Goal: Transaction & Acquisition: Purchase product/service

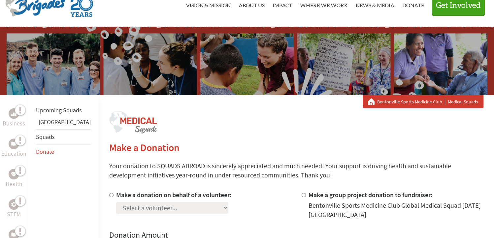
scroll to position [20, 0]
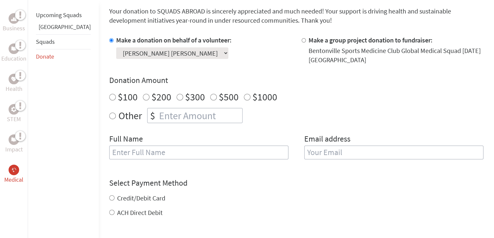
scroll to position [191, 0]
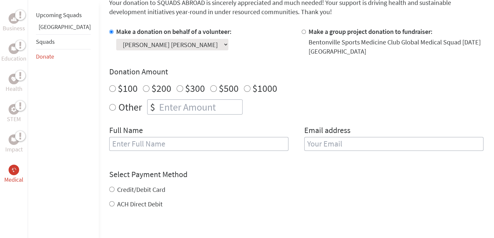
click at [210, 89] on input "$500" at bounding box center [213, 88] width 7 height 7
radio input "true"
click at [112, 146] on input "text" at bounding box center [198, 144] width 179 height 14
type input "Chelle Moore"
type input "cmoore0693@gmail.com"
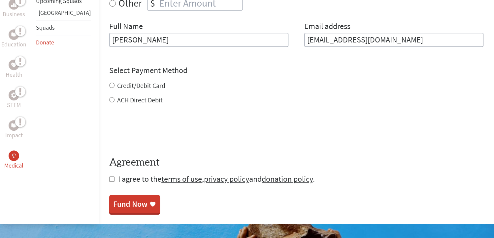
scroll to position [300, 0]
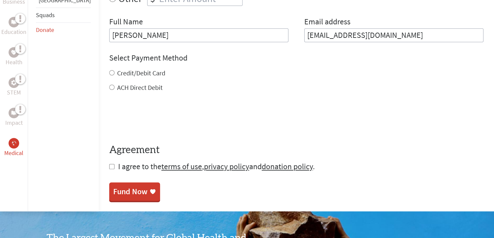
click at [109, 95] on form "Make a donation on behalf of a volunteer: Select a volunteer... Alyssa Long Bre…" at bounding box center [296, 45] width 374 height 254
click at [109, 87] on input "ACH Direct Debit" at bounding box center [111, 87] width 5 height 5
radio input "true"
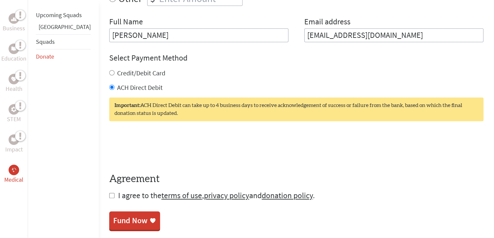
click at [109, 72] on input "Credit/Debit Card" at bounding box center [111, 72] width 5 height 5
radio input "true"
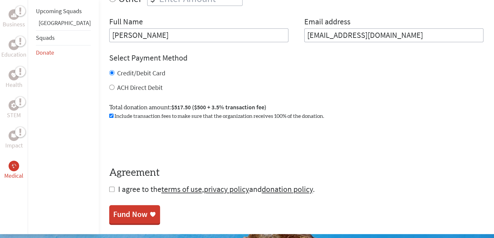
click at [109, 87] on input "ACH Direct Debit" at bounding box center [111, 87] width 5 height 5
radio input "true"
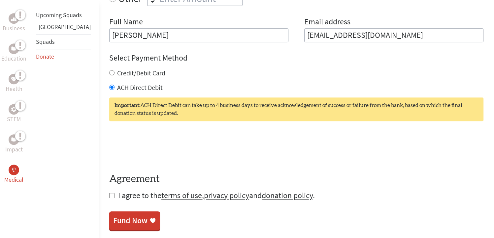
click at [109, 196] on input "checkbox" at bounding box center [111, 195] width 5 height 5
checkbox input "true"
click at [113, 223] on div "Fund Now" at bounding box center [130, 221] width 34 height 11
